Goal: Task Accomplishment & Management: Manage account settings

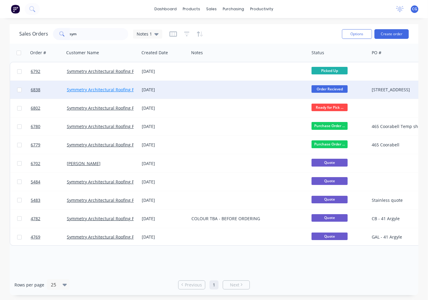
type input "sym"
click at [129, 89] on link "Symmetry Architectural Roofing Pty Ltd" at bounding box center [106, 90] width 79 height 6
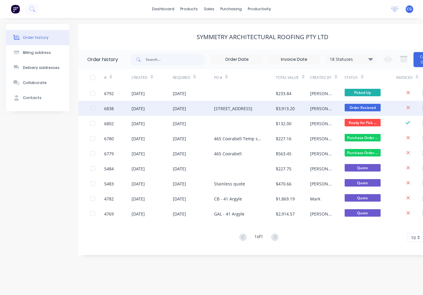
click at [318, 110] on div "[PERSON_NAME]" at bounding box center [321, 108] width 22 height 6
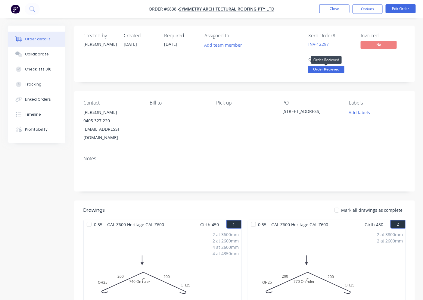
click at [337, 68] on span "Order Recieved" at bounding box center [326, 70] width 36 height 8
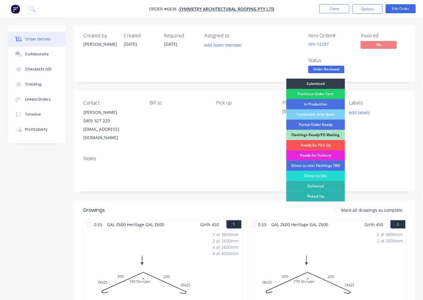
click at [323, 140] on div "Submitted Purchase Order Sent In Production Tradework to be done Partial Order …" at bounding box center [315, 154] width 59 height 150
click at [324, 143] on div "Ready for Pick Up" at bounding box center [315, 145] width 59 height 10
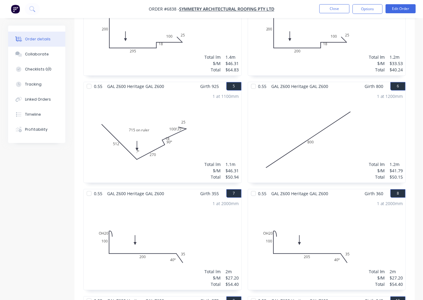
scroll to position [319, 0]
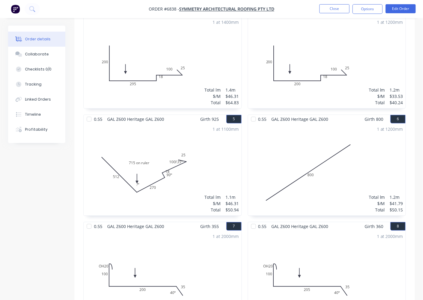
drag, startPoint x: 379, startPoint y: 5, endPoint x: 375, endPoint y: 16, distance: 11.1
click at [378, 6] on button "Options" at bounding box center [367, 9] width 30 height 10
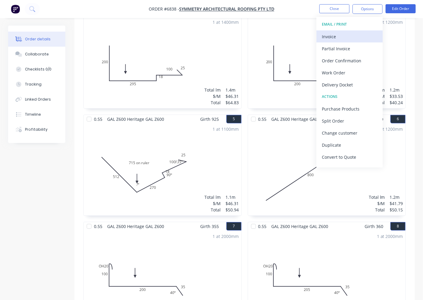
click at [359, 38] on div "Invoice" at bounding box center [349, 36] width 55 height 9
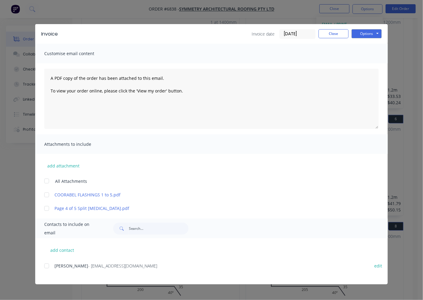
click at [48, 266] on div at bounding box center [47, 266] width 12 height 12
click at [372, 32] on button "Options" at bounding box center [366, 33] width 30 height 9
click at [368, 64] on button "Email" at bounding box center [370, 64] width 39 height 10
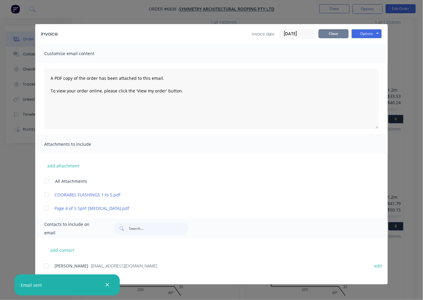
drag, startPoint x: 329, startPoint y: 32, endPoint x: 356, endPoint y: 53, distance: 34.1
click at [330, 33] on button "Close" at bounding box center [333, 33] width 30 height 9
